Goal: Transaction & Acquisition: Book appointment/travel/reservation

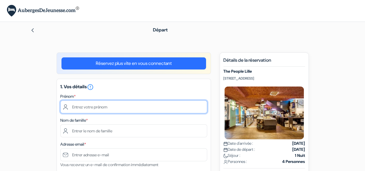
click at [126, 108] on input "text" at bounding box center [133, 107] width 147 height 13
type input "[PERSON_NAME]"
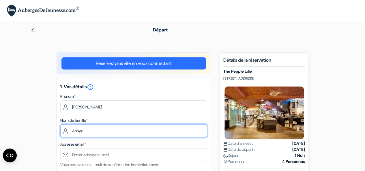
type input "Annys"
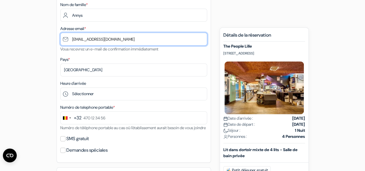
scroll to position [116, 0]
type input "[EMAIL_ADDRESS][DOMAIN_NAME]"
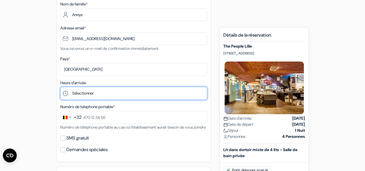
click at [116, 93] on select "Sélectionner 1:00 2:00 3:00 4:00 5:00 6:00 7:00 8:00 9:00 10:00 11:00 12:00 13:…" at bounding box center [133, 93] width 147 height 13
select select "18"
click at [60, 88] on select "Sélectionner 1:00 2:00 3:00 4:00 5:00 6:00 7:00 8:00 9:00 10:00 11:00 12:00 13:…" at bounding box center [133, 93] width 147 height 13
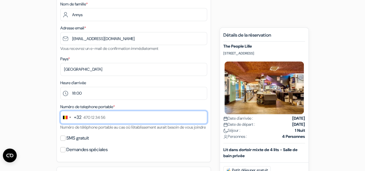
click at [120, 114] on input "text" at bounding box center [133, 117] width 147 height 13
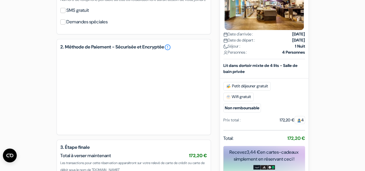
scroll to position [246, 0]
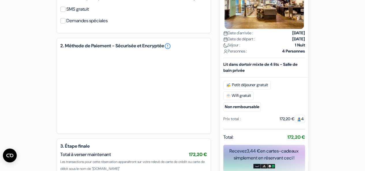
type input "484 65 15 81"
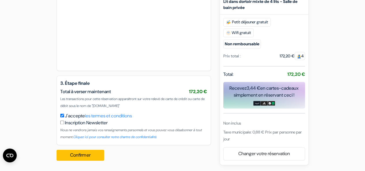
scroll to position [316, 0]
click at [85, 153] on button "Confirmer Loading..." at bounding box center [81, 155] width 48 height 11
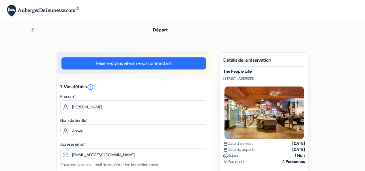
select select "18"
